Goal: Find contact information: Find contact information

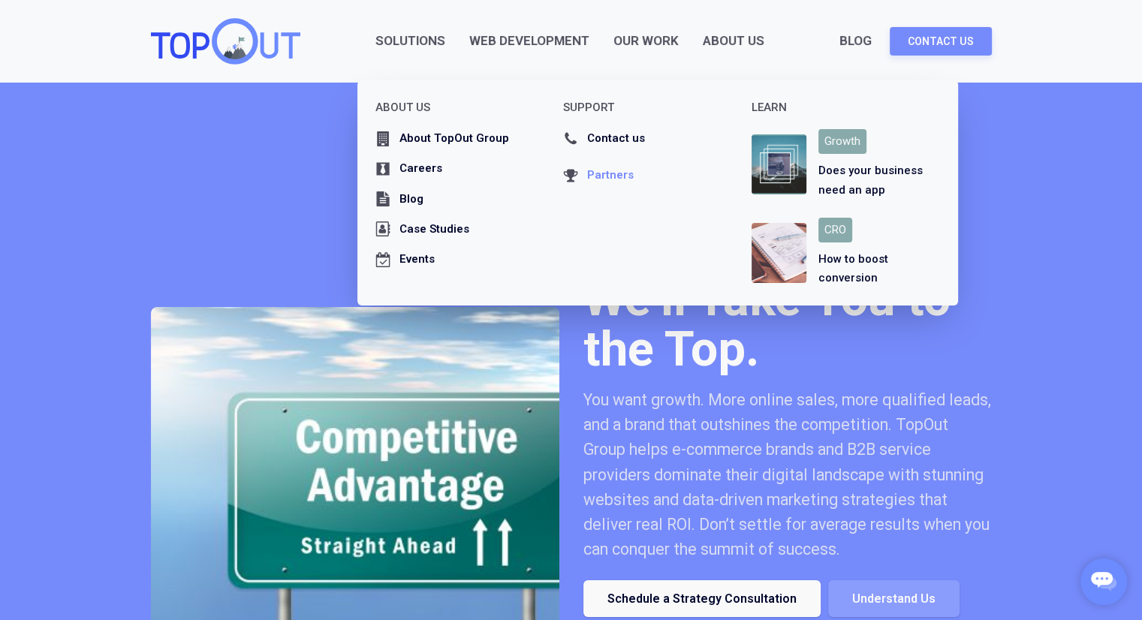
click at [612, 175] on div "Partners" at bounding box center [610, 175] width 47 height 19
click at [441, 131] on div "About TopOut Group" at bounding box center [454, 138] width 110 height 19
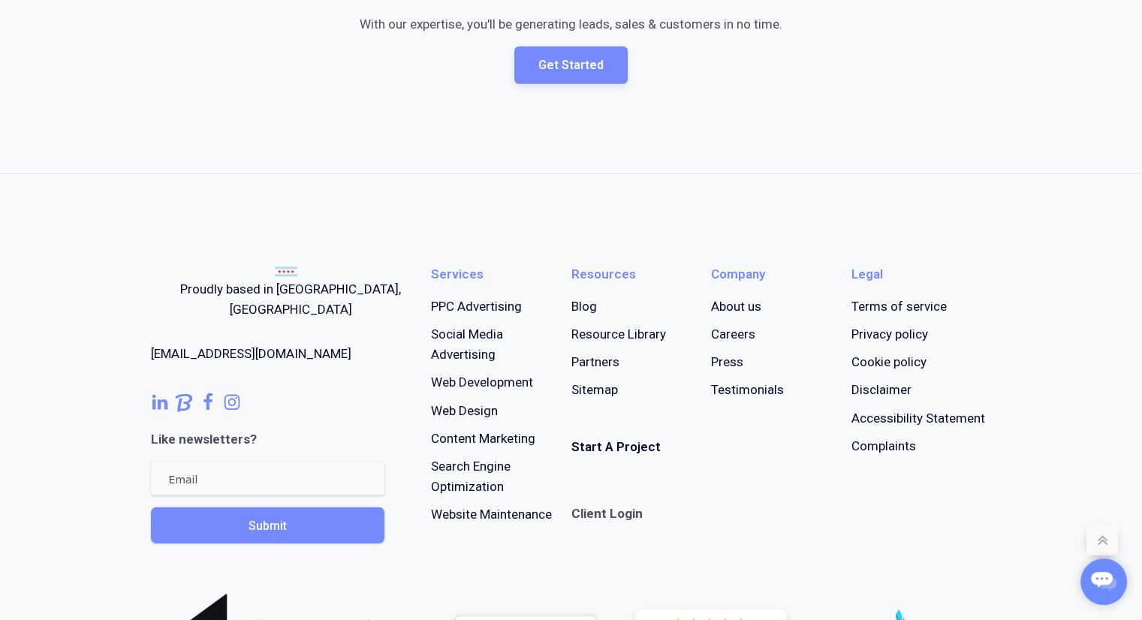
scroll to position [4346, 0]
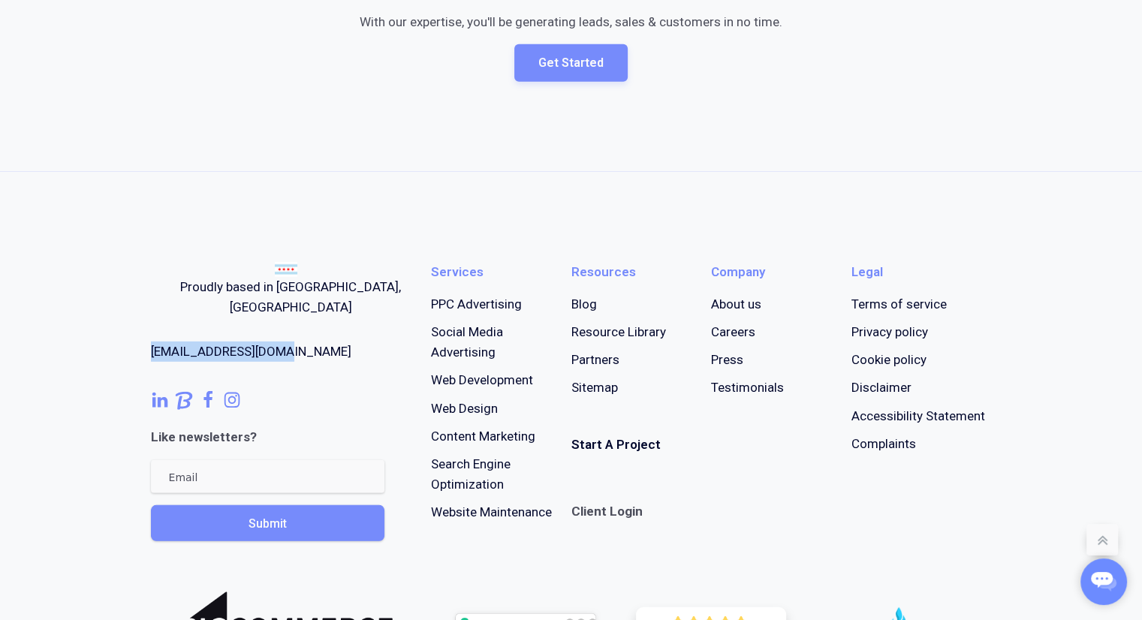
drag, startPoint x: 313, startPoint y: 321, endPoint x: 149, endPoint y: 325, distance: 163.7
click at [149, 325] on div "Proudly based in Chicago, IL newbiz@topoutgrp.com (312) 855-2059 Like newslette…" at bounding box center [571, 550] width 877 height 756
copy link "[EMAIL_ADDRESS][DOMAIN_NAME]"
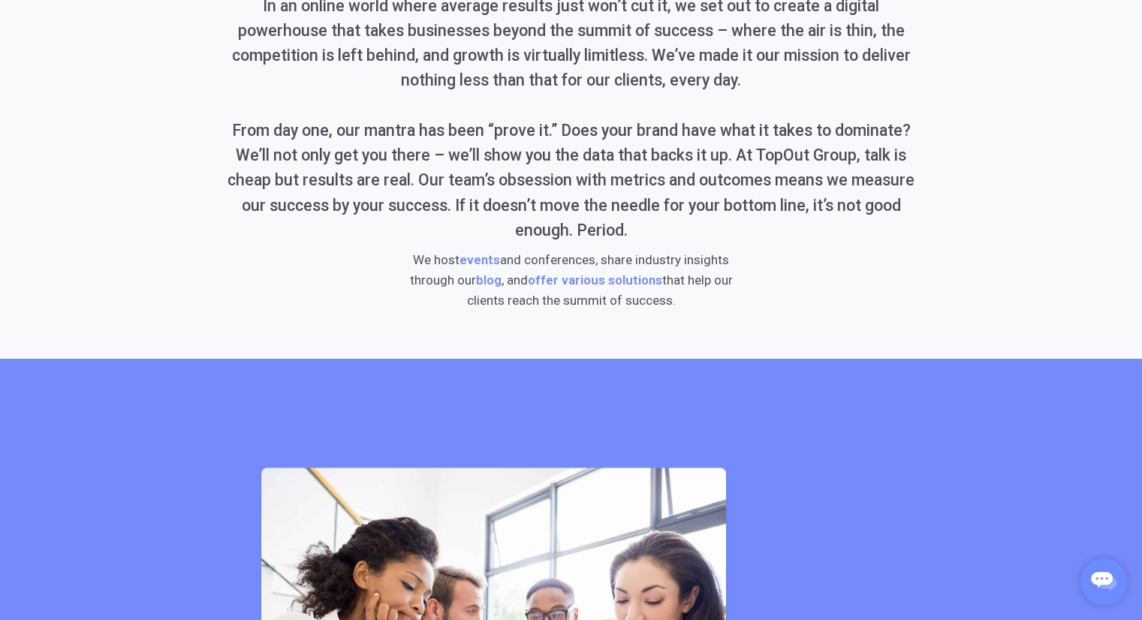
scroll to position [0, 0]
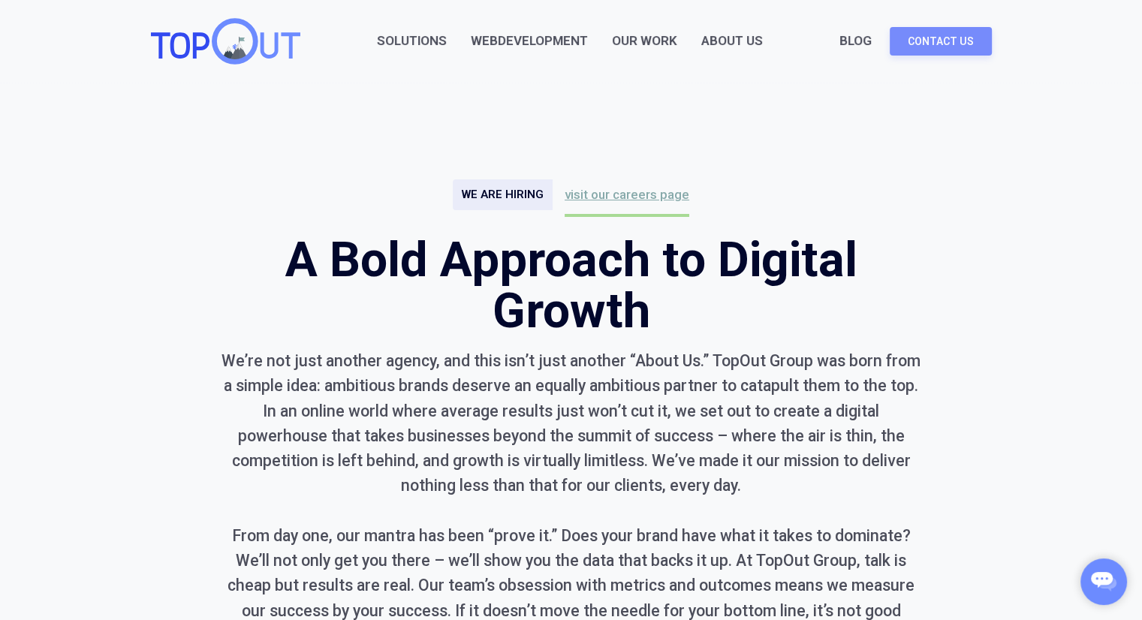
click at [269, 35] on img at bounding box center [225, 41] width 149 height 47
